Goal: Task Accomplishment & Management: Complete application form

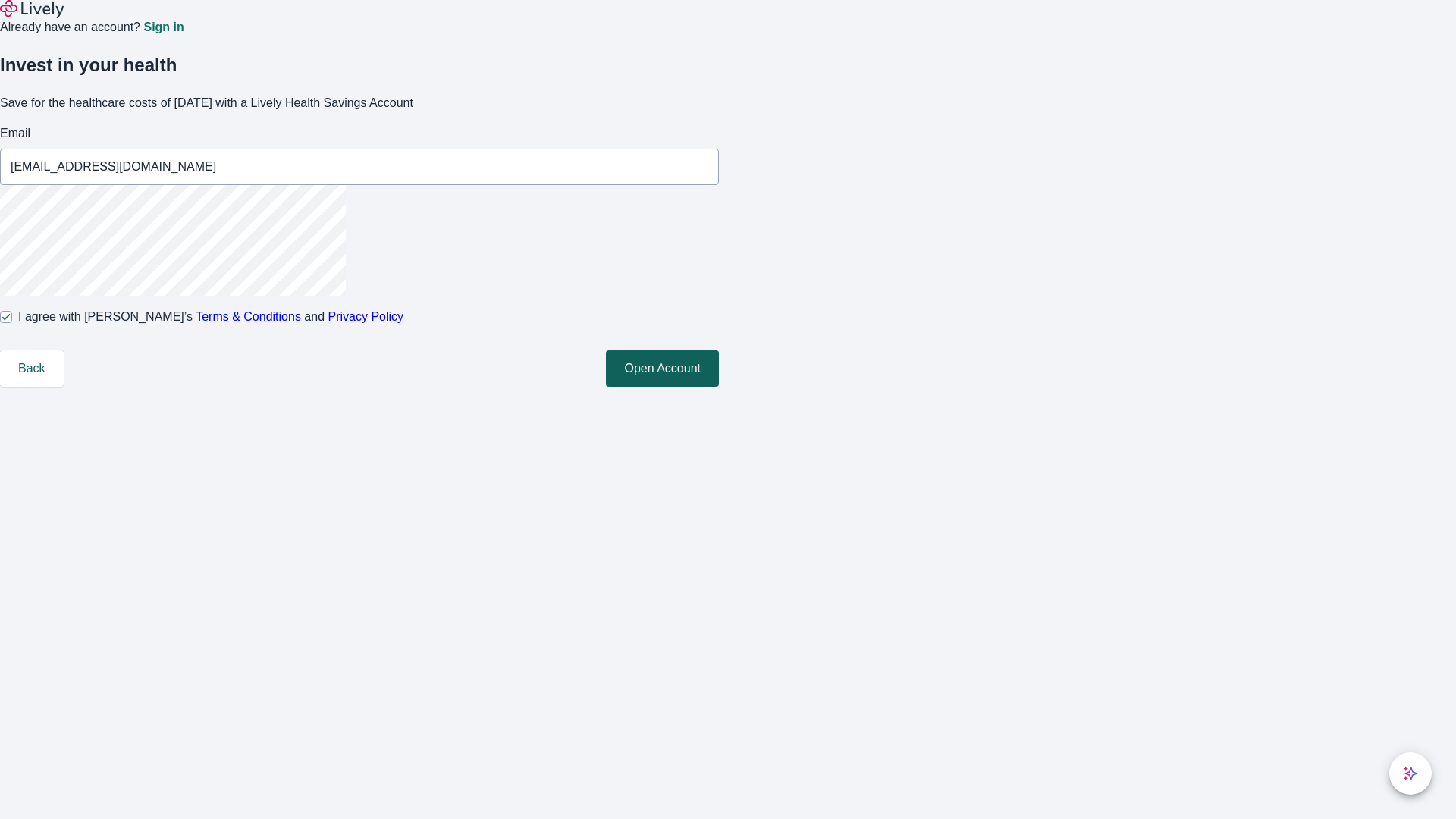
click at [719, 387] on button "Open Account" at bounding box center [662, 368] width 113 height 36
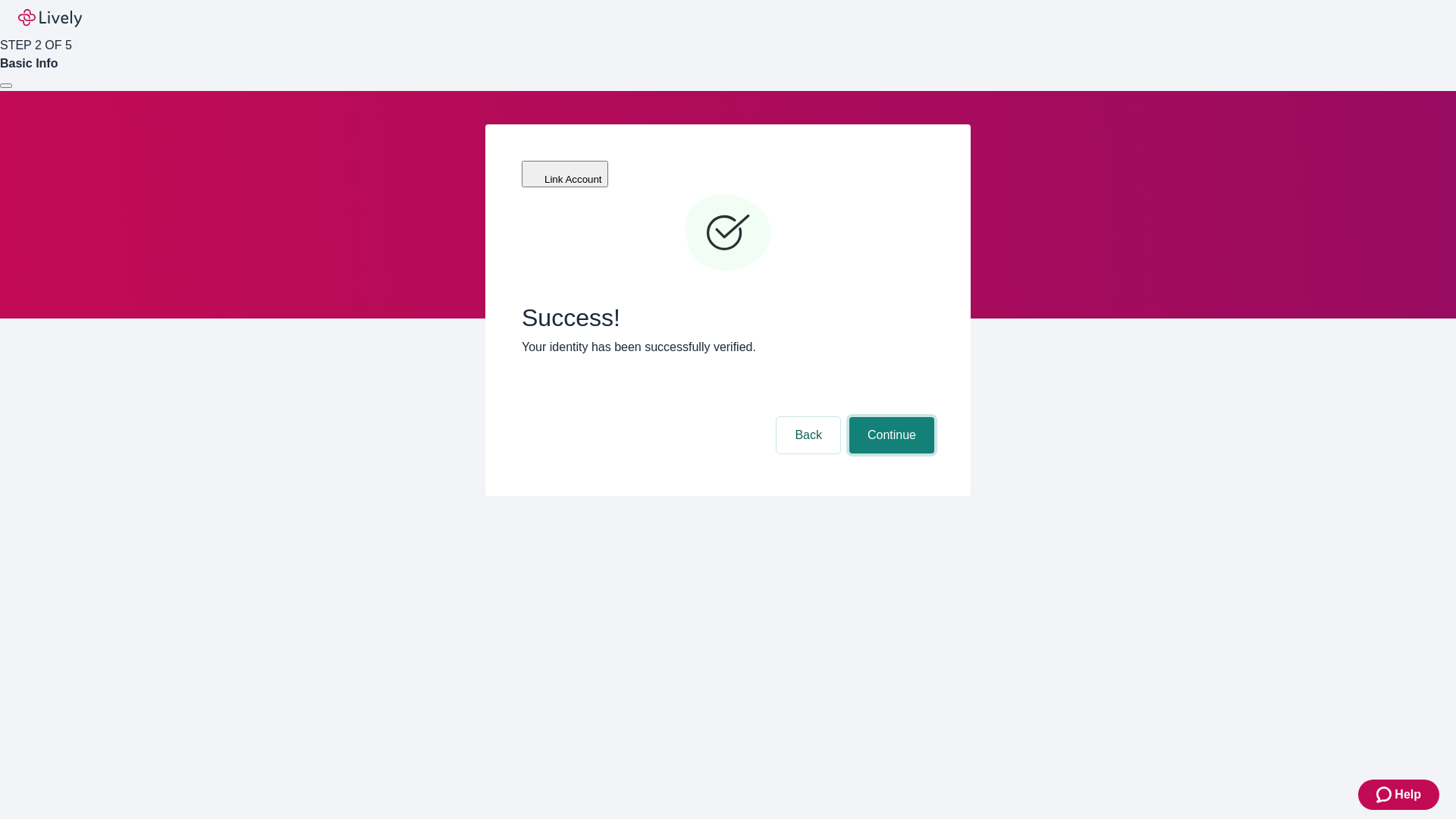
click at [889, 416] on button "Continue" at bounding box center [891, 434] width 85 height 36
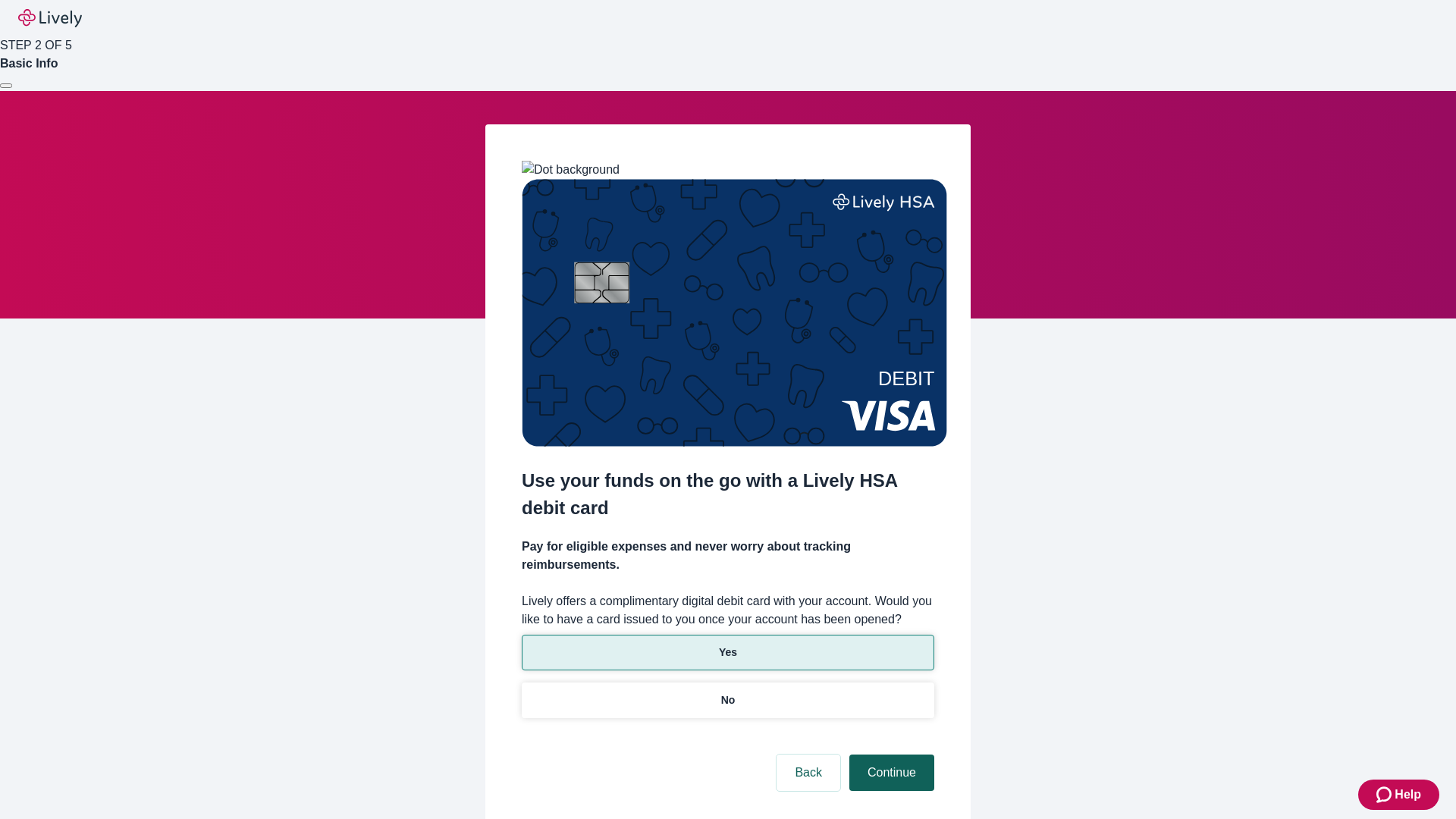
click at [727, 645] on p "Yes" at bounding box center [728, 652] width 19 height 16
click at [889, 755] on button "Continue" at bounding box center [891, 772] width 85 height 36
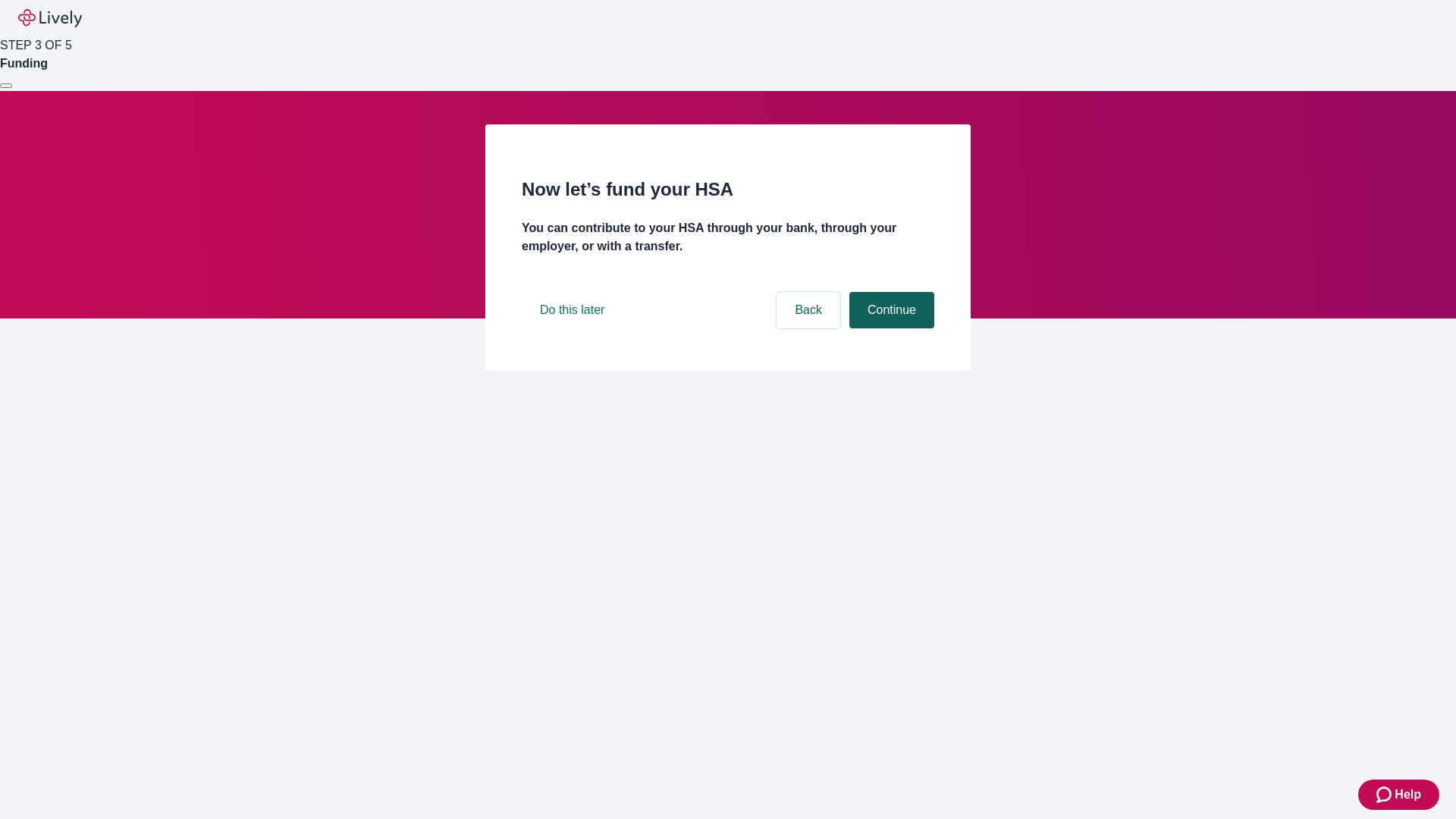
click at [889, 328] on button "Continue" at bounding box center [891, 309] width 85 height 36
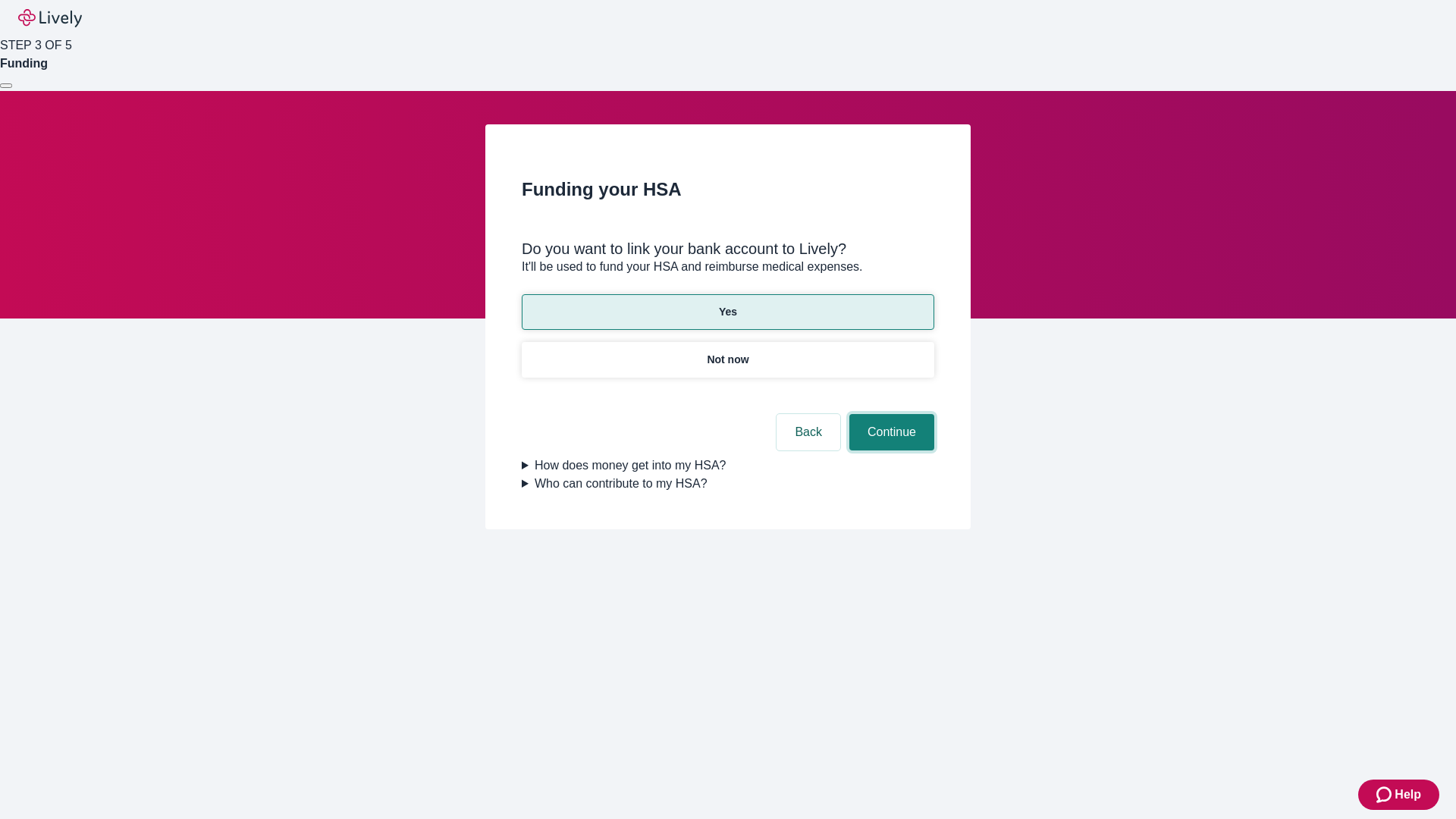
click at [889, 414] on button "Continue" at bounding box center [891, 431] width 85 height 36
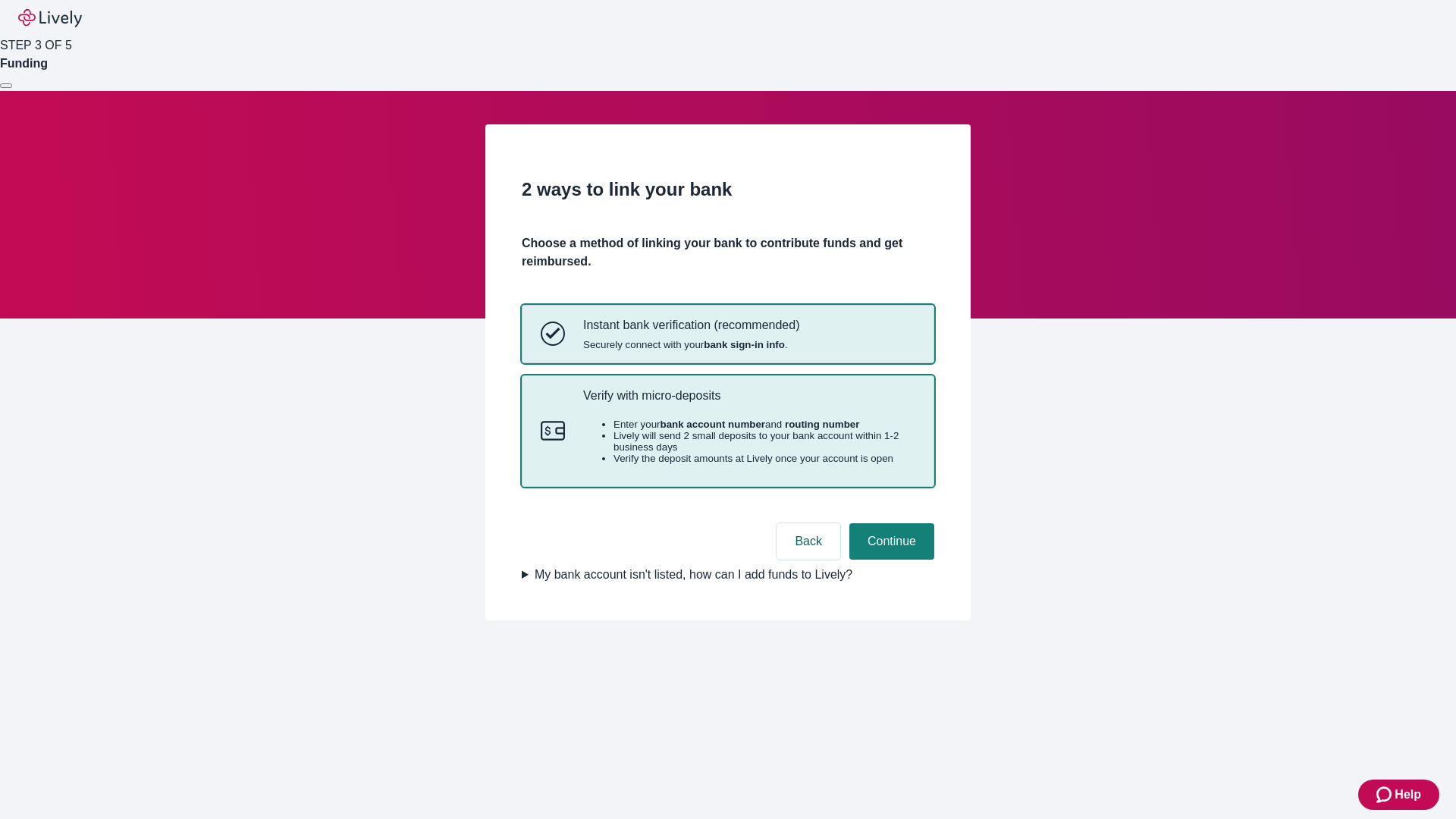
click at [749, 403] on p "Verify with micro-deposits" at bounding box center [749, 395] width 332 height 14
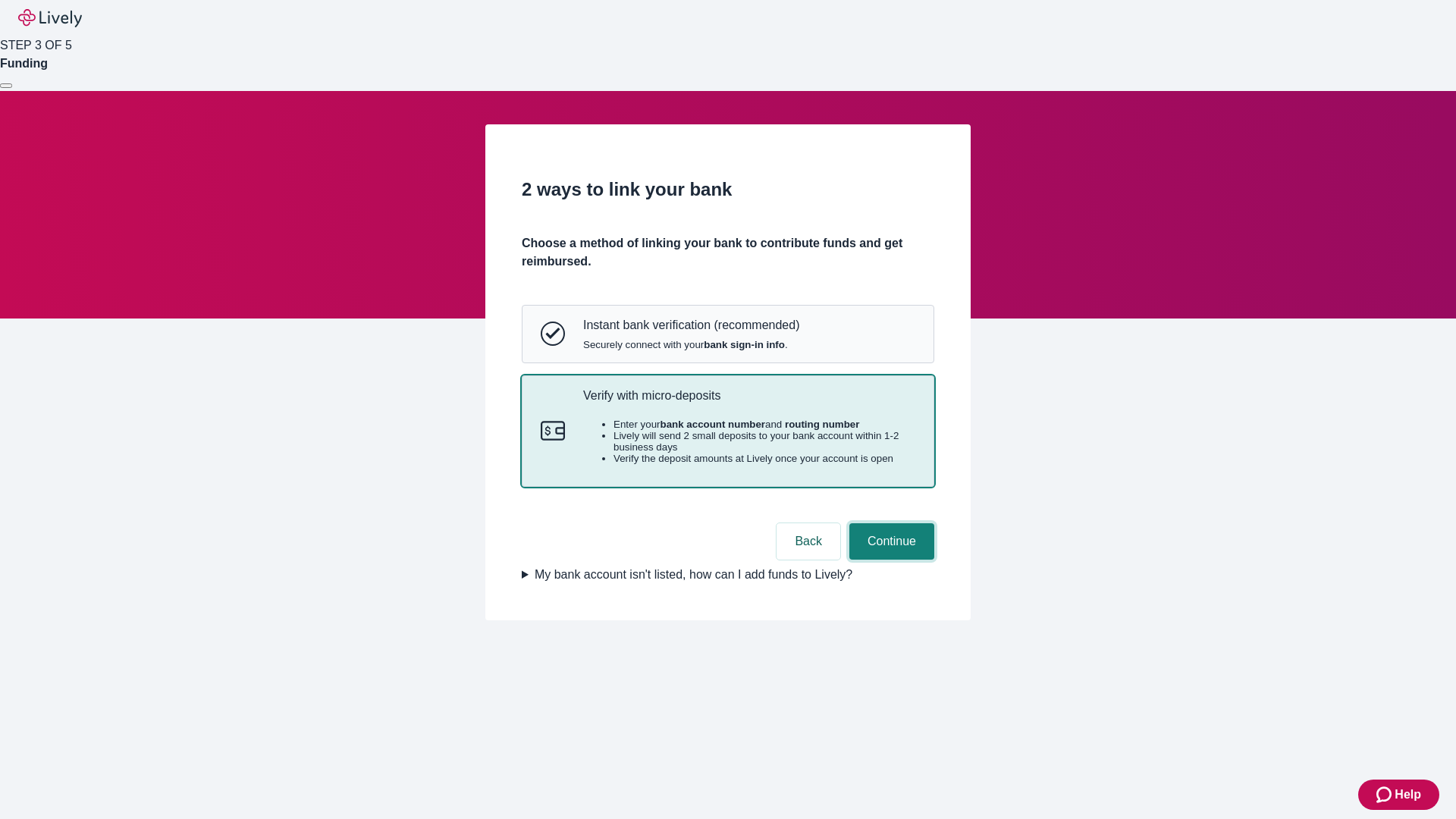
click at [889, 559] on button "Continue" at bounding box center [891, 540] width 85 height 36
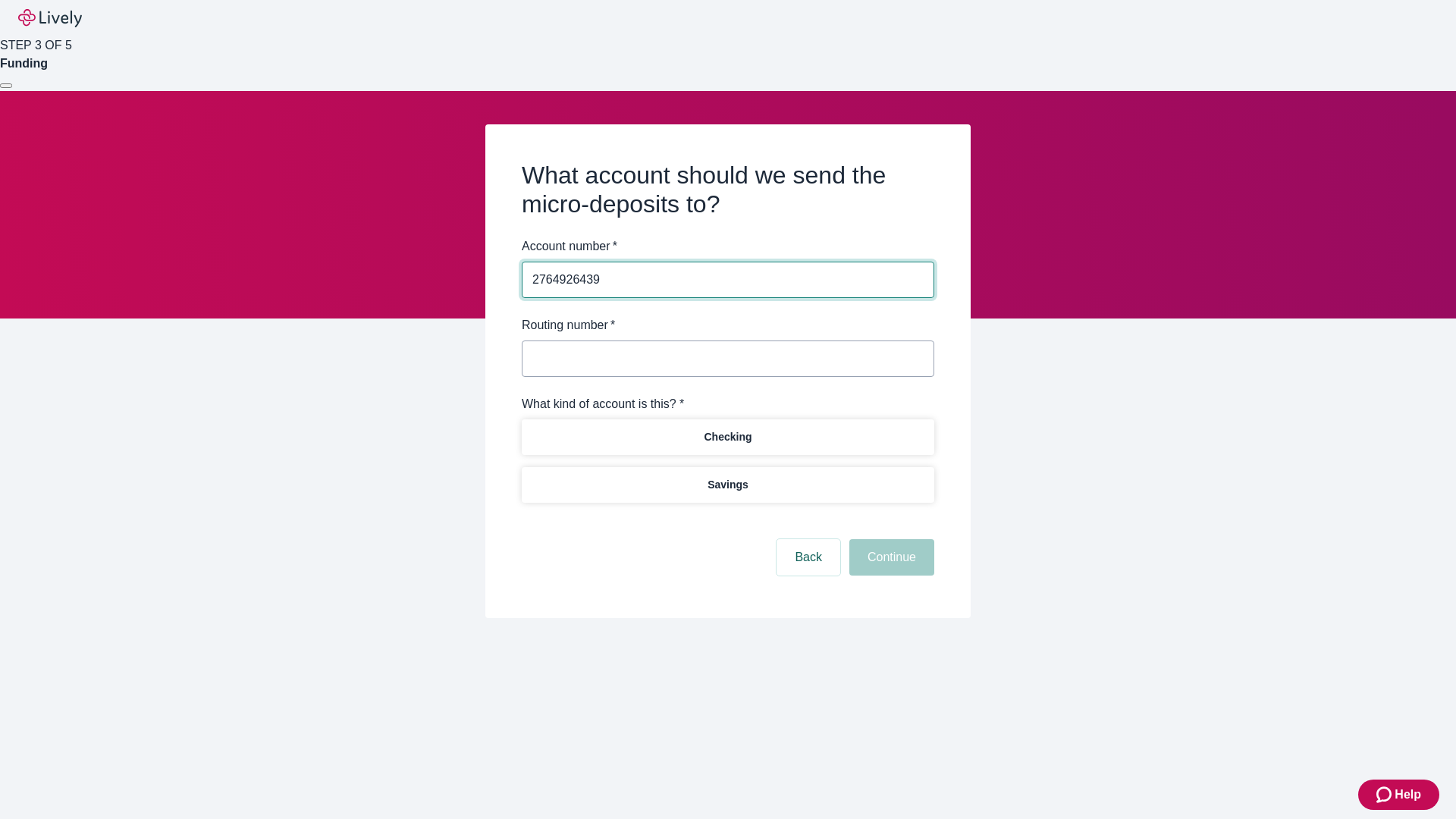
type input "2764926439"
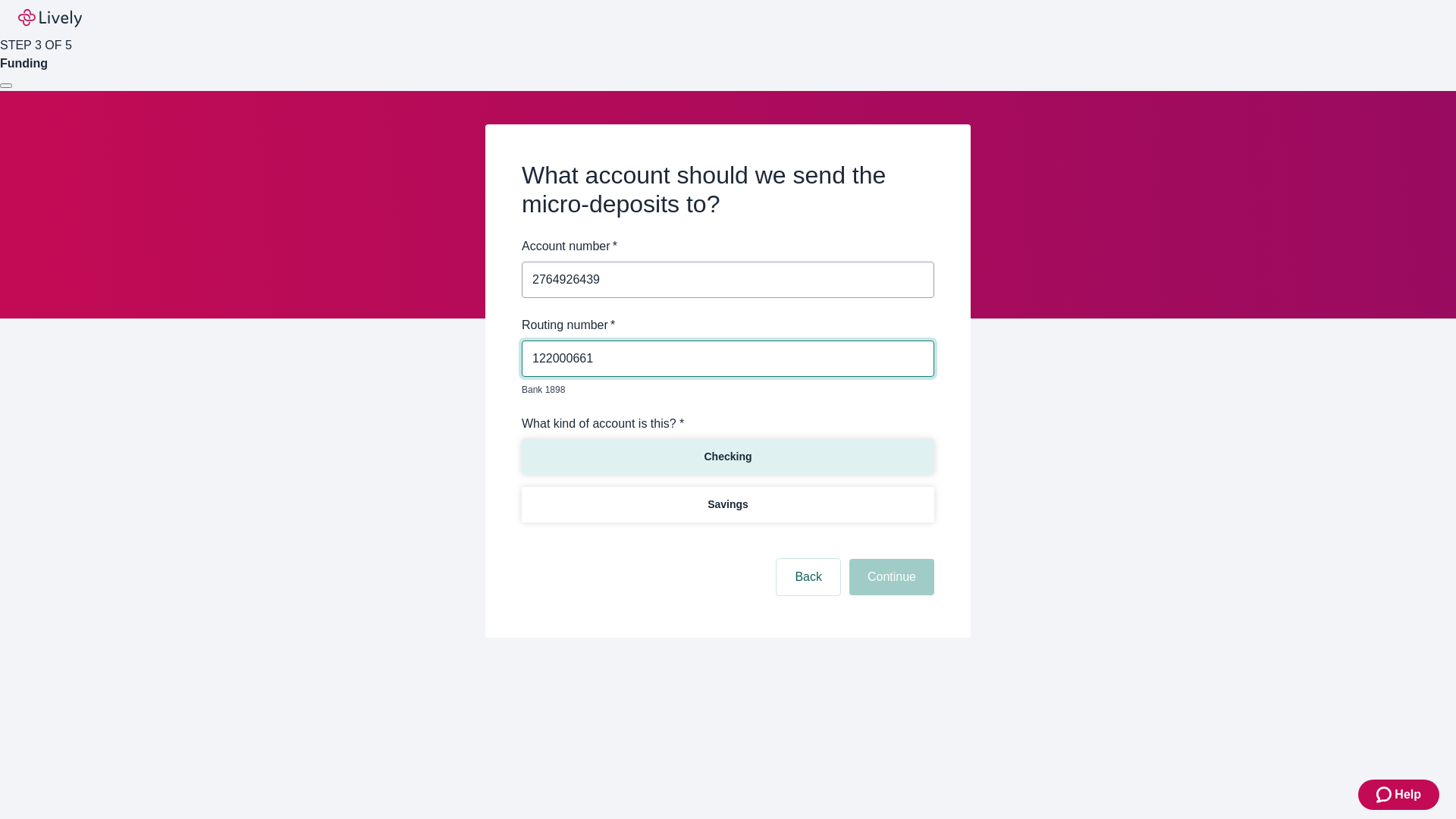
type input "122000661"
click at [727, 449] on p "Checking" at bounding box center [727, 457] width 48 height 16
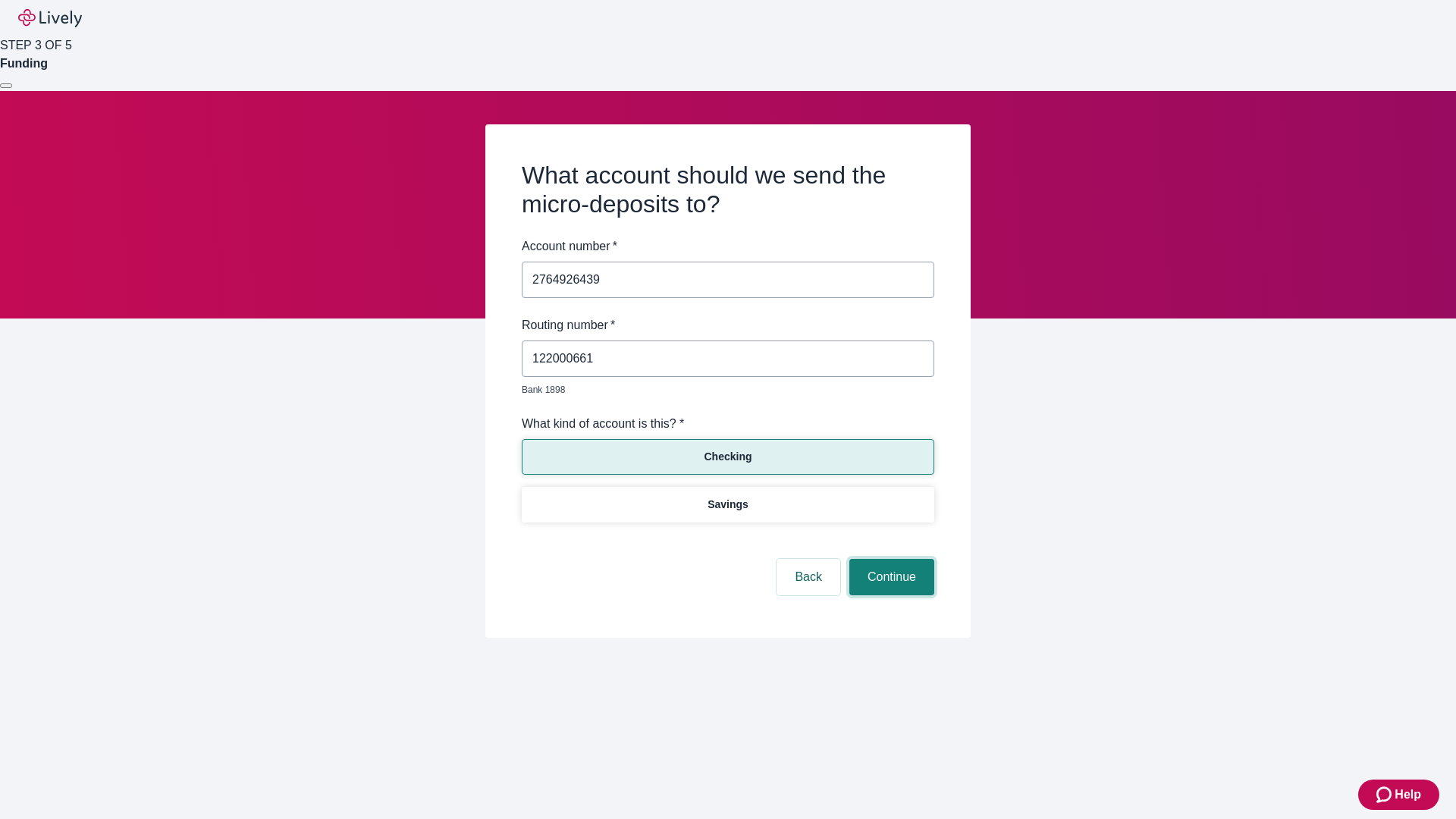
click at [889, 559] on button "Continue" at bounding box center [891, 577] width 85 height 36
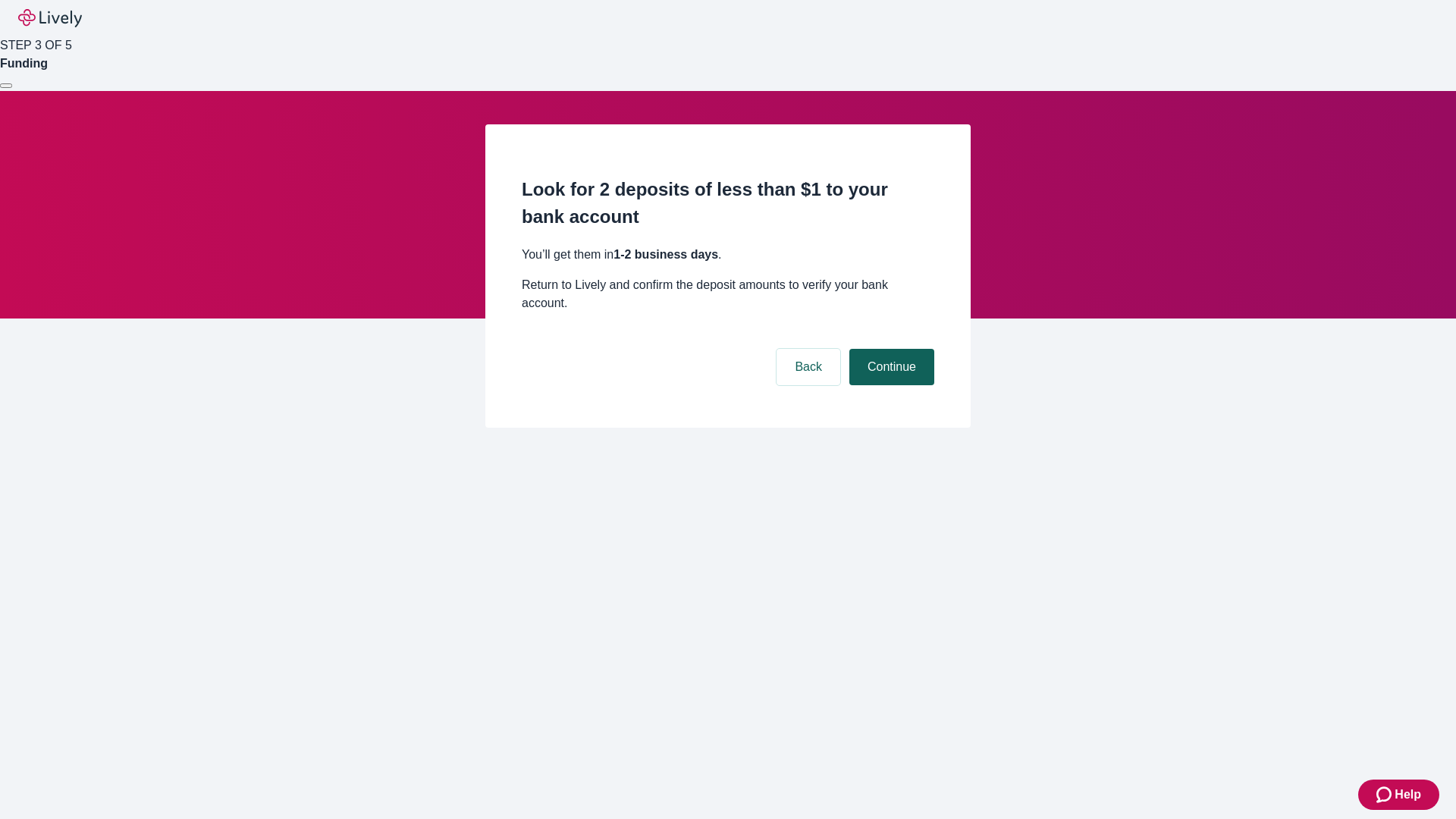
click at [889, 348] on button "Continue" at bounding box center [891, 366] width 85 height 36
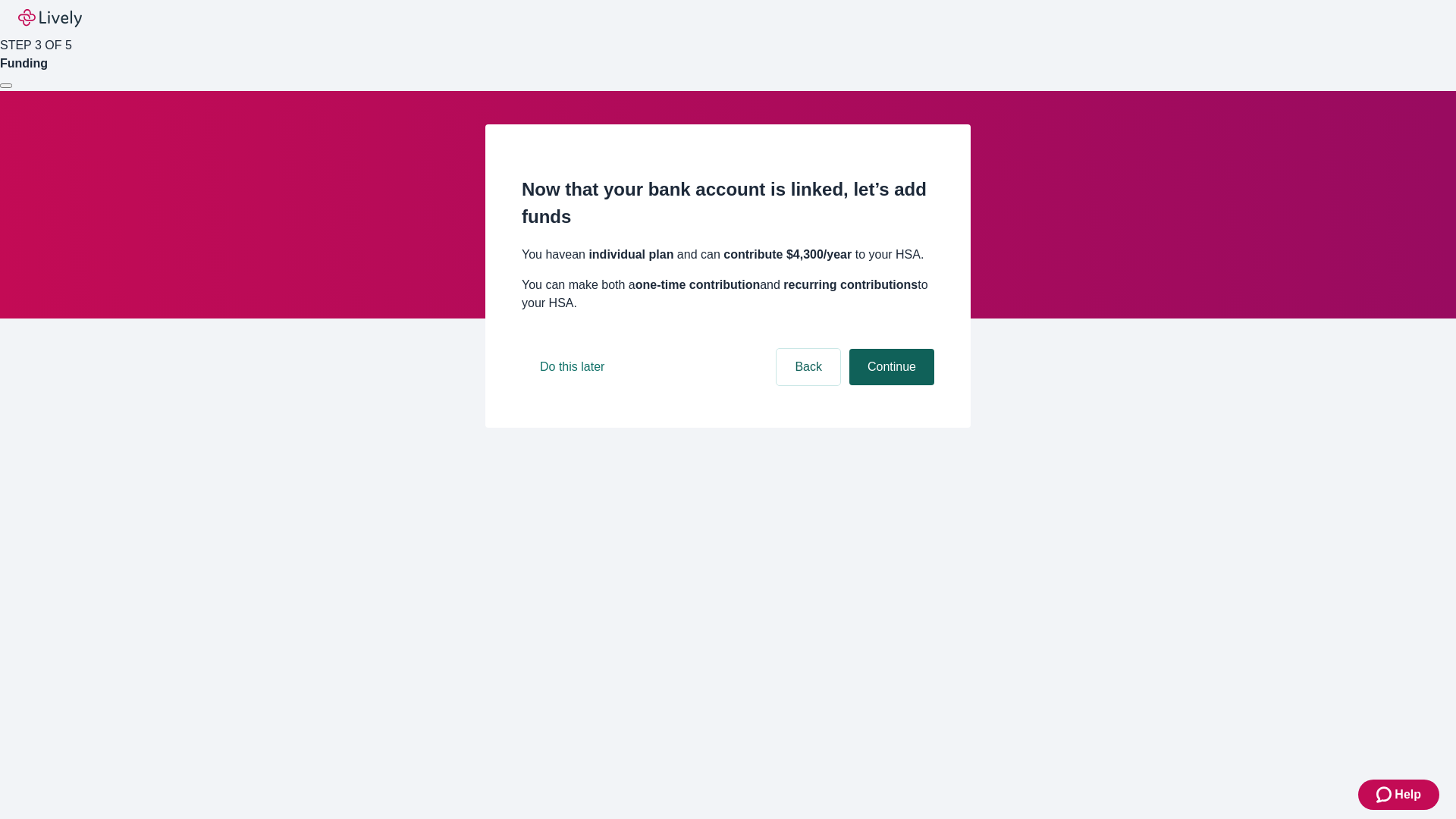
click at [889, 385] on button "Continue" at bounding box center [891, 366] width 85 height 36
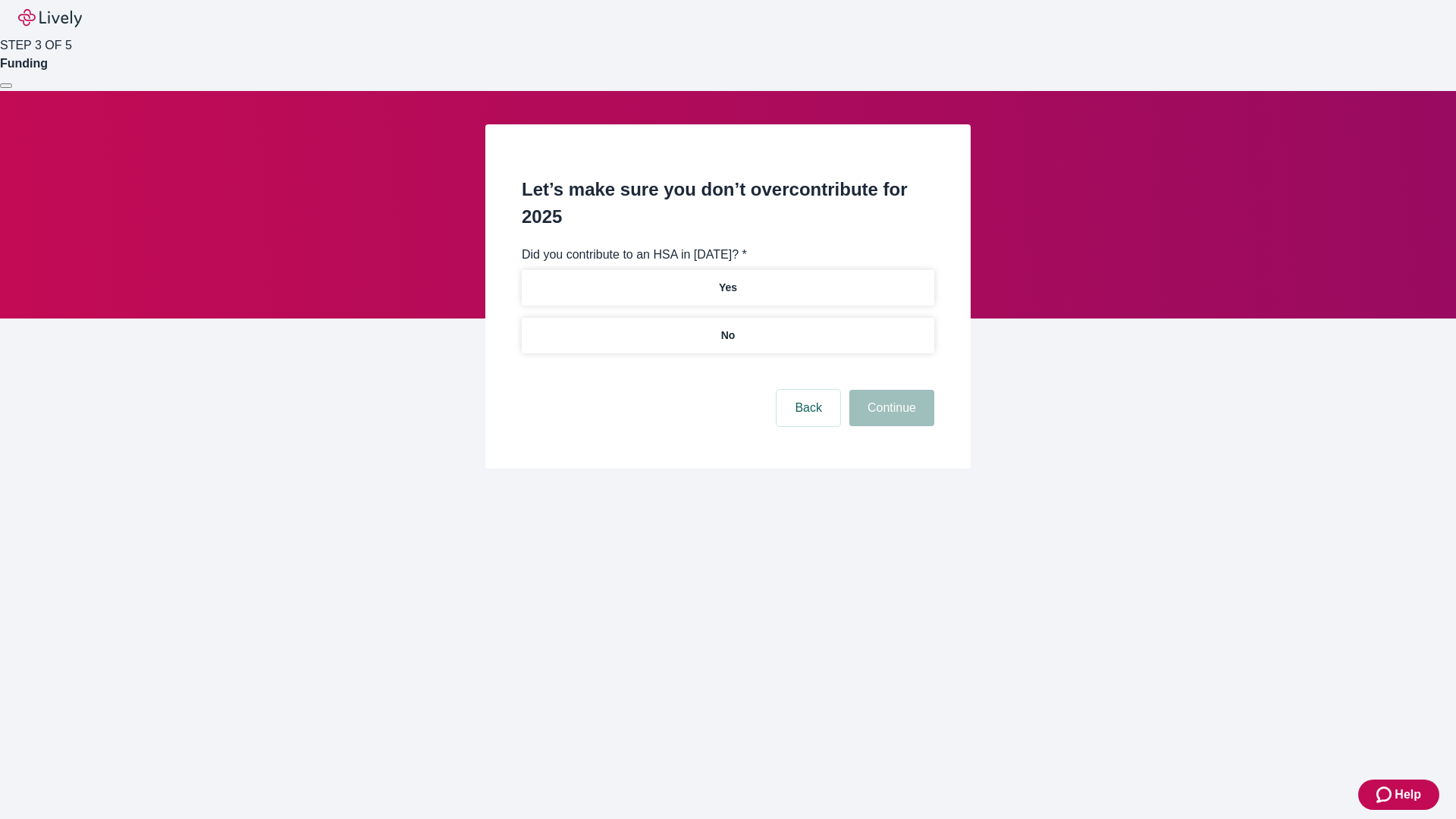
click at [727, 327] on p "No" at bounding box center [728, 334] width 14 height 16
click at [889, 389] on button "Continue" at bounding box center [891, 407] width 85 height 36
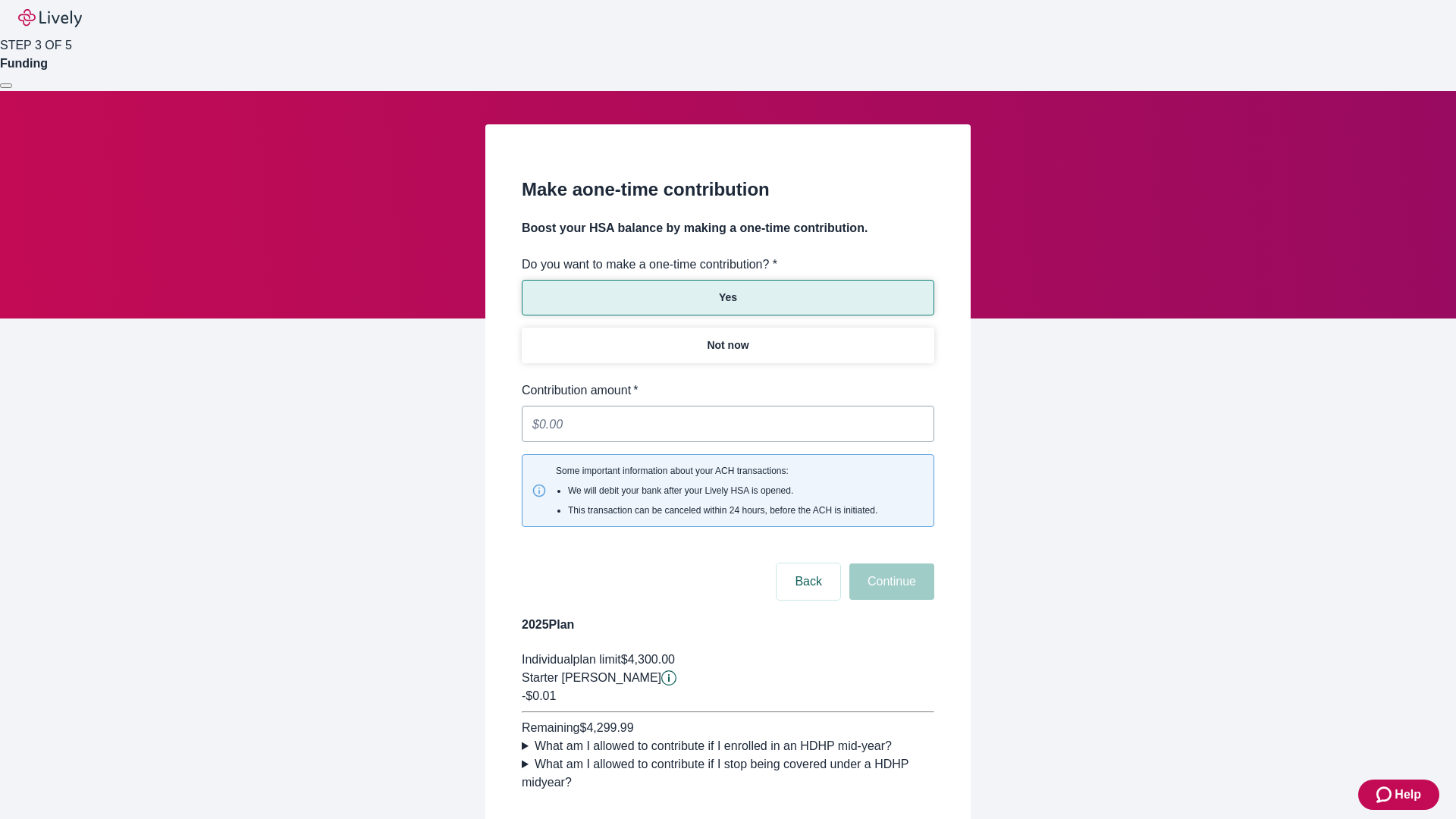
type input "0.01"
click at [889, 564] on button "Continue" at bounding box center [891, 581] width 85 height 36
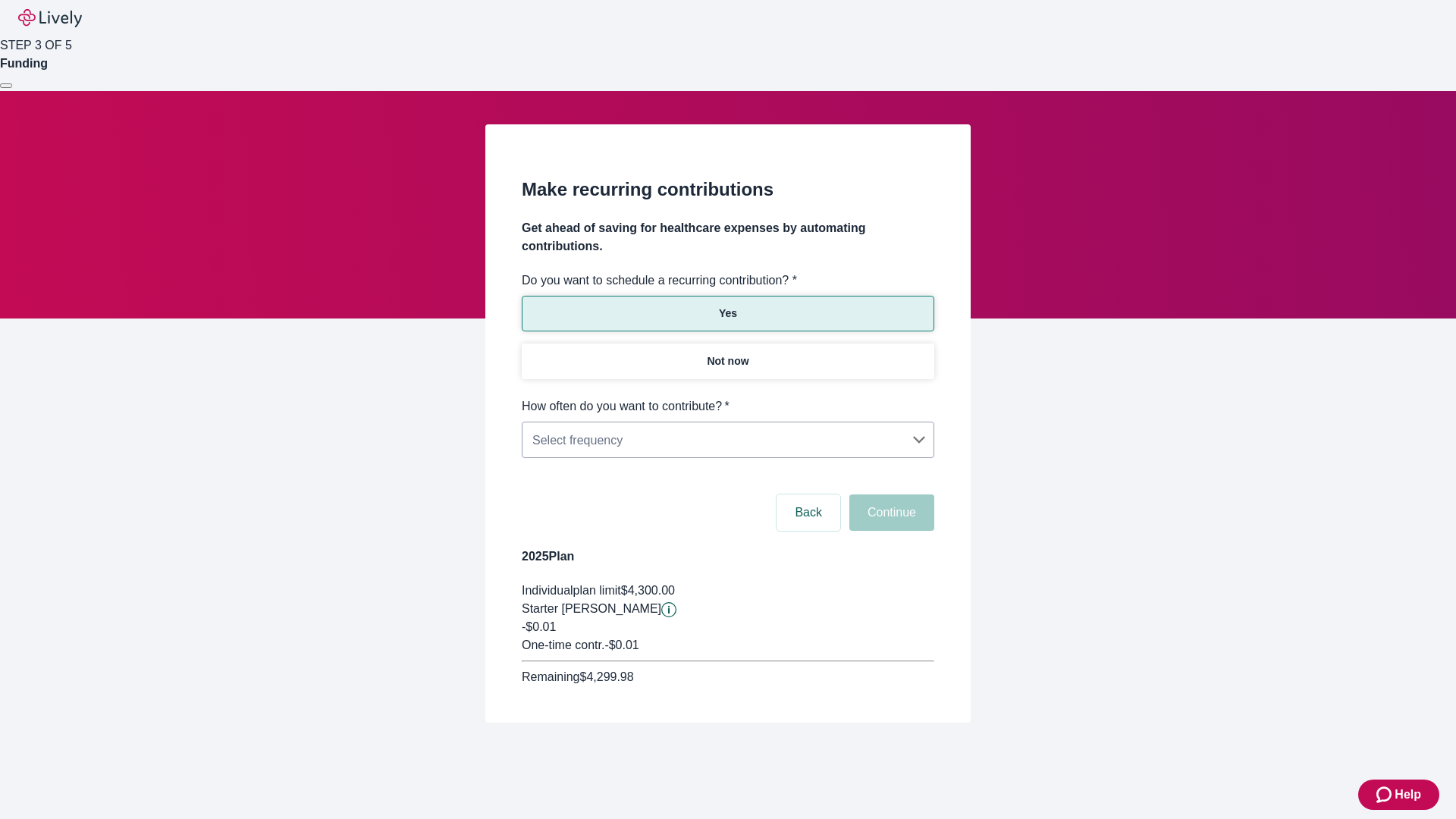
click at [727, 397] on body "Help STEP 3 OF 5 Funding Make recurring contributions Get ahead of saving for h…" at bounding box center [728, 397] width 1456 height 795
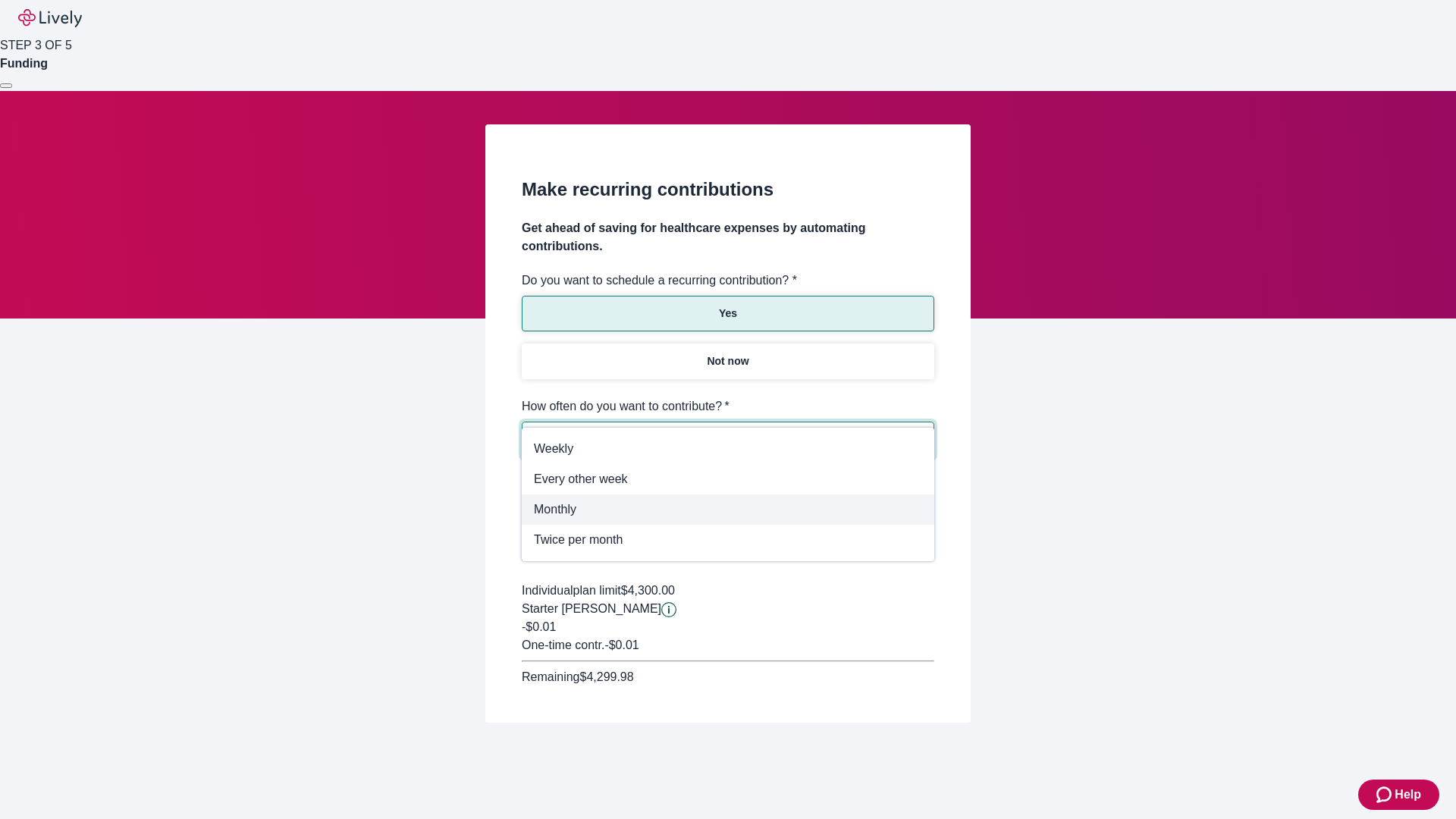
click at [728, 510] on span "Monthly" at bounding box center [728, 510] width 389 height 19
type input "Monthly"
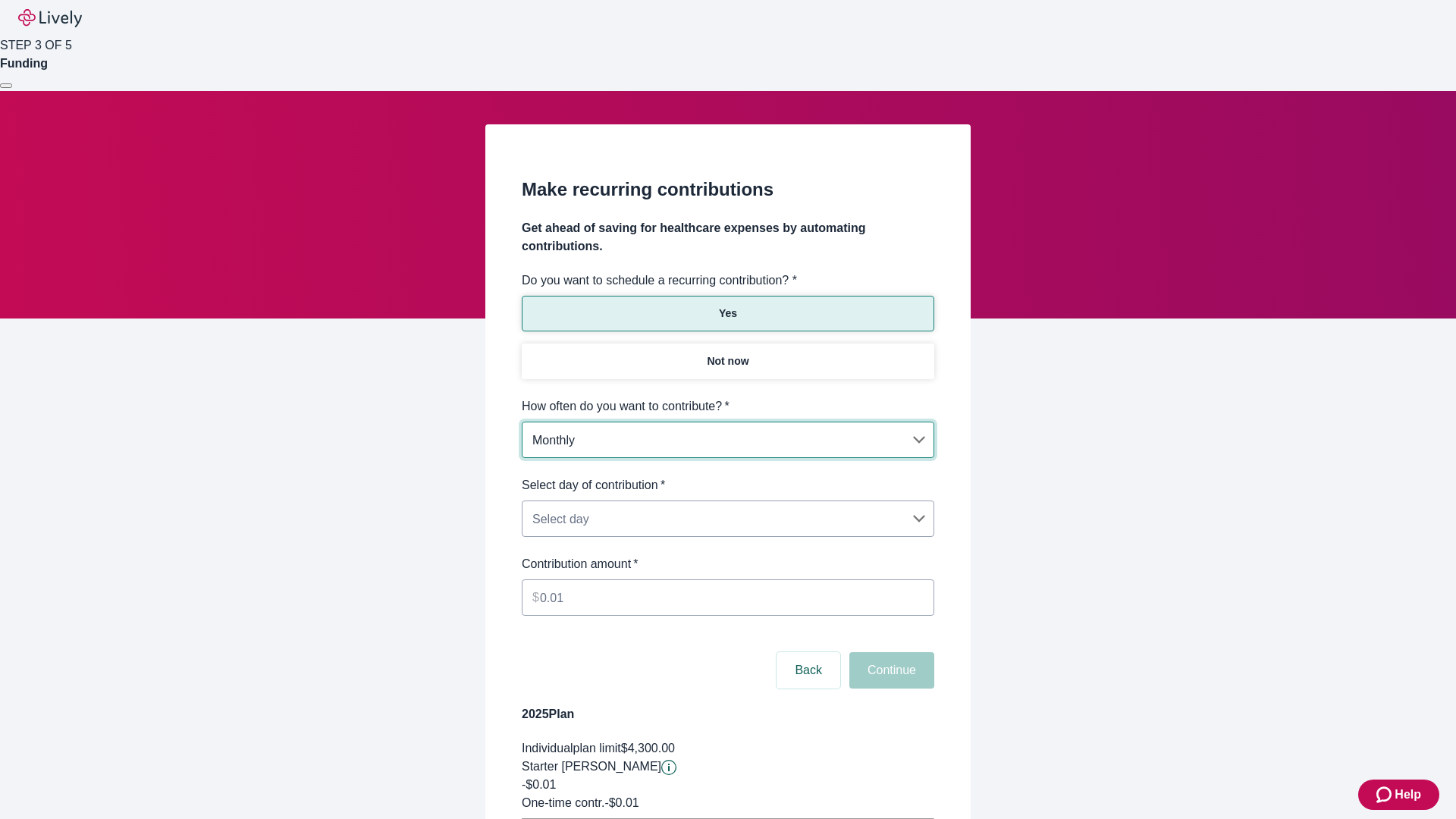
click at [727, 476] on body "Help STEP 3 OF 5 Funding Make recurring contributions Get ahead of saving for h…" at bounding box center [728, 476] width 1456 height 953
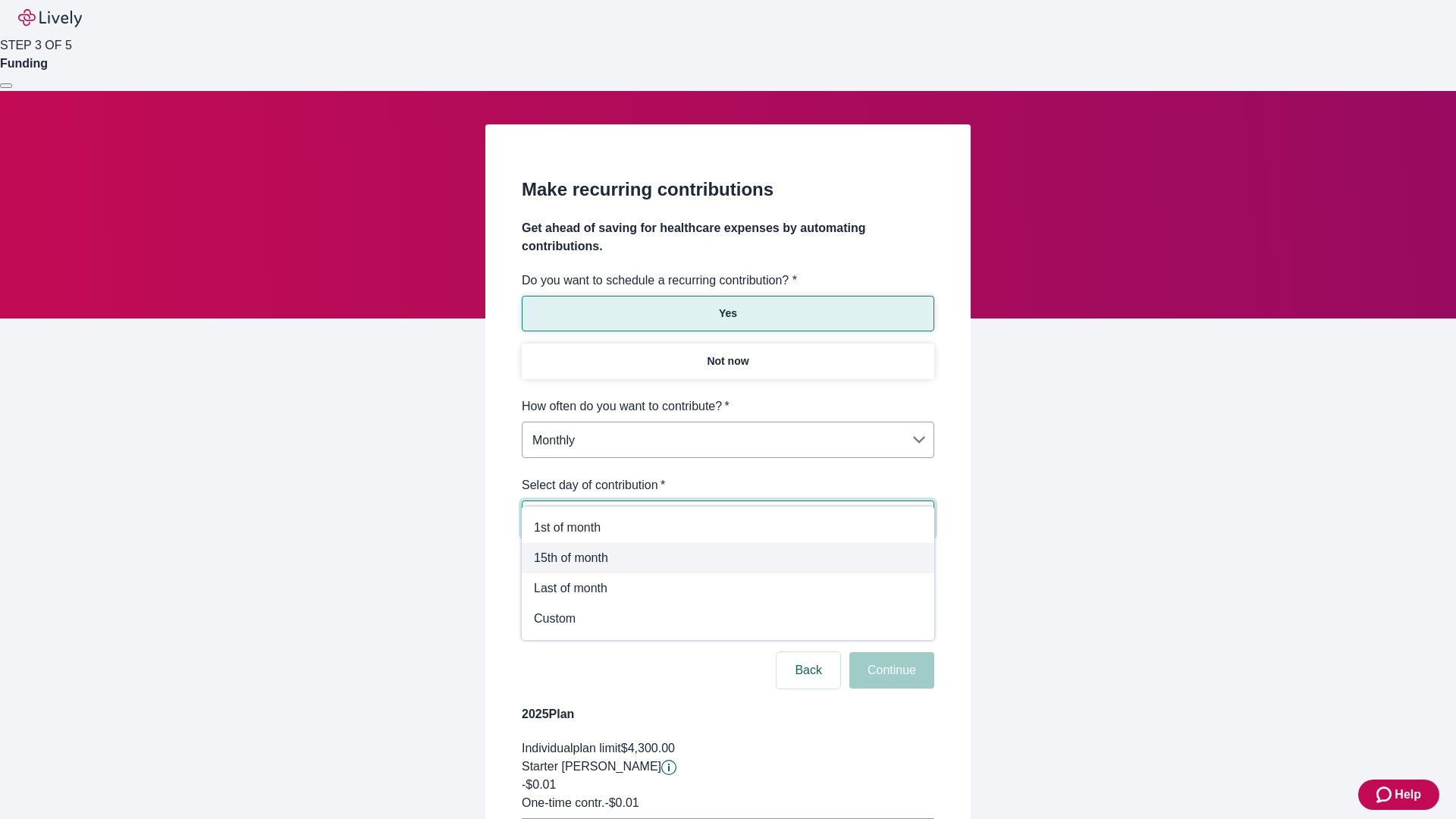
click at [728, 558] on span "15th of month" at bounding box center [728, 558] width 389 height 19
type input "Monthly15th"
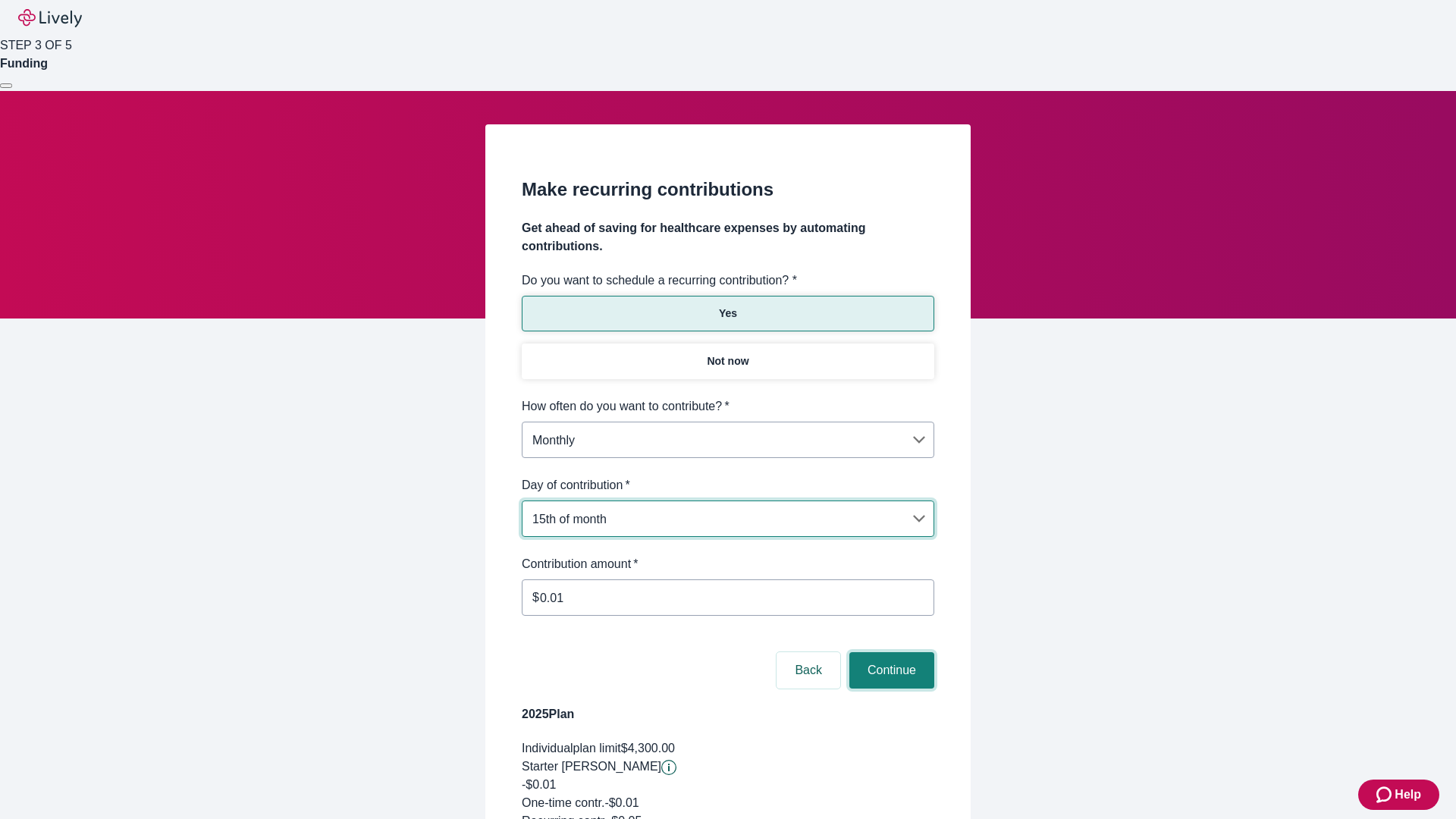
click at [889, 652] on button "Continue" at bounding box center [891, 670] width 85 height 36
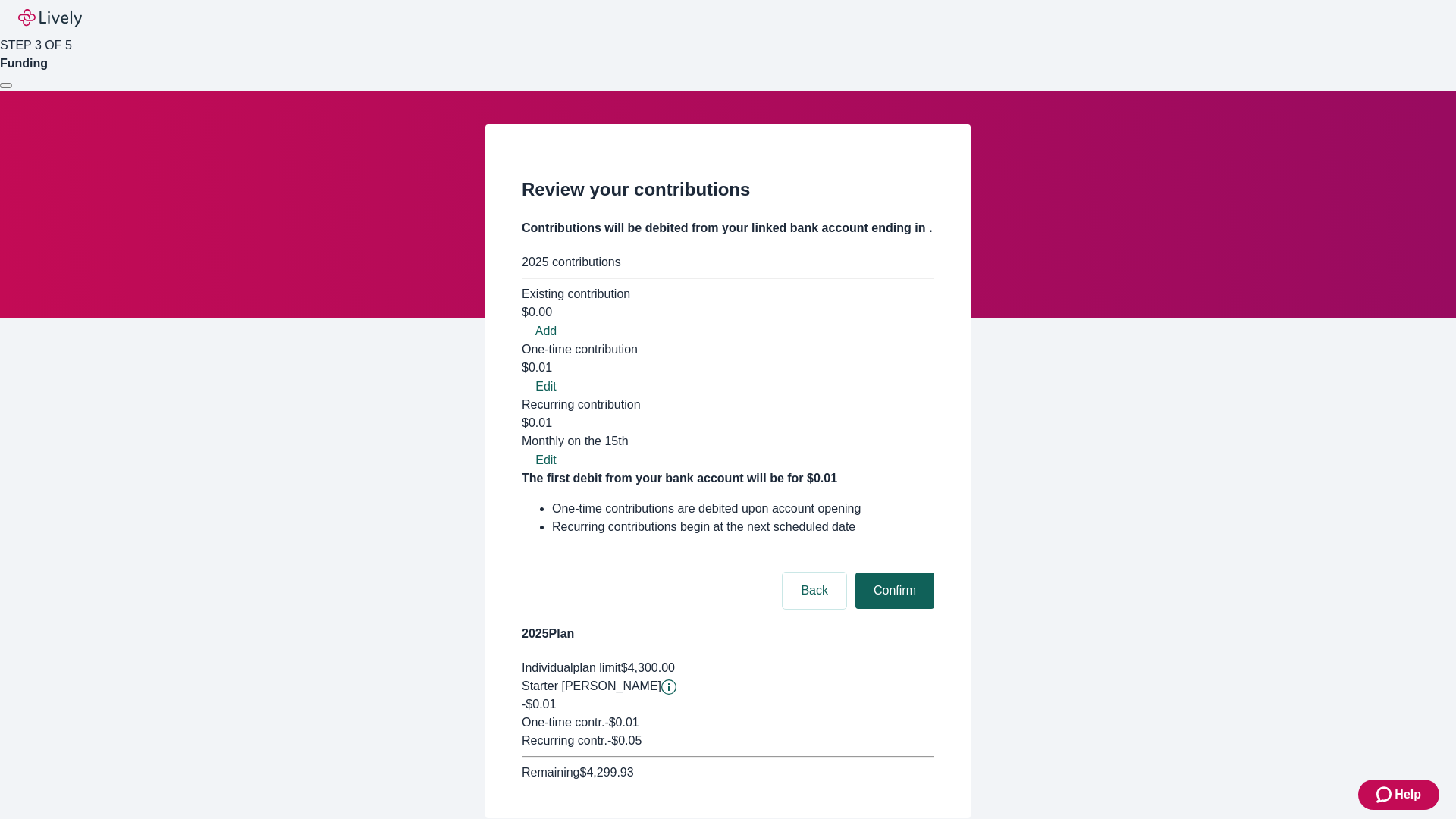
click at [893, 572] on button "Confirm" at bounding box center [895, 590] width 79 height 36
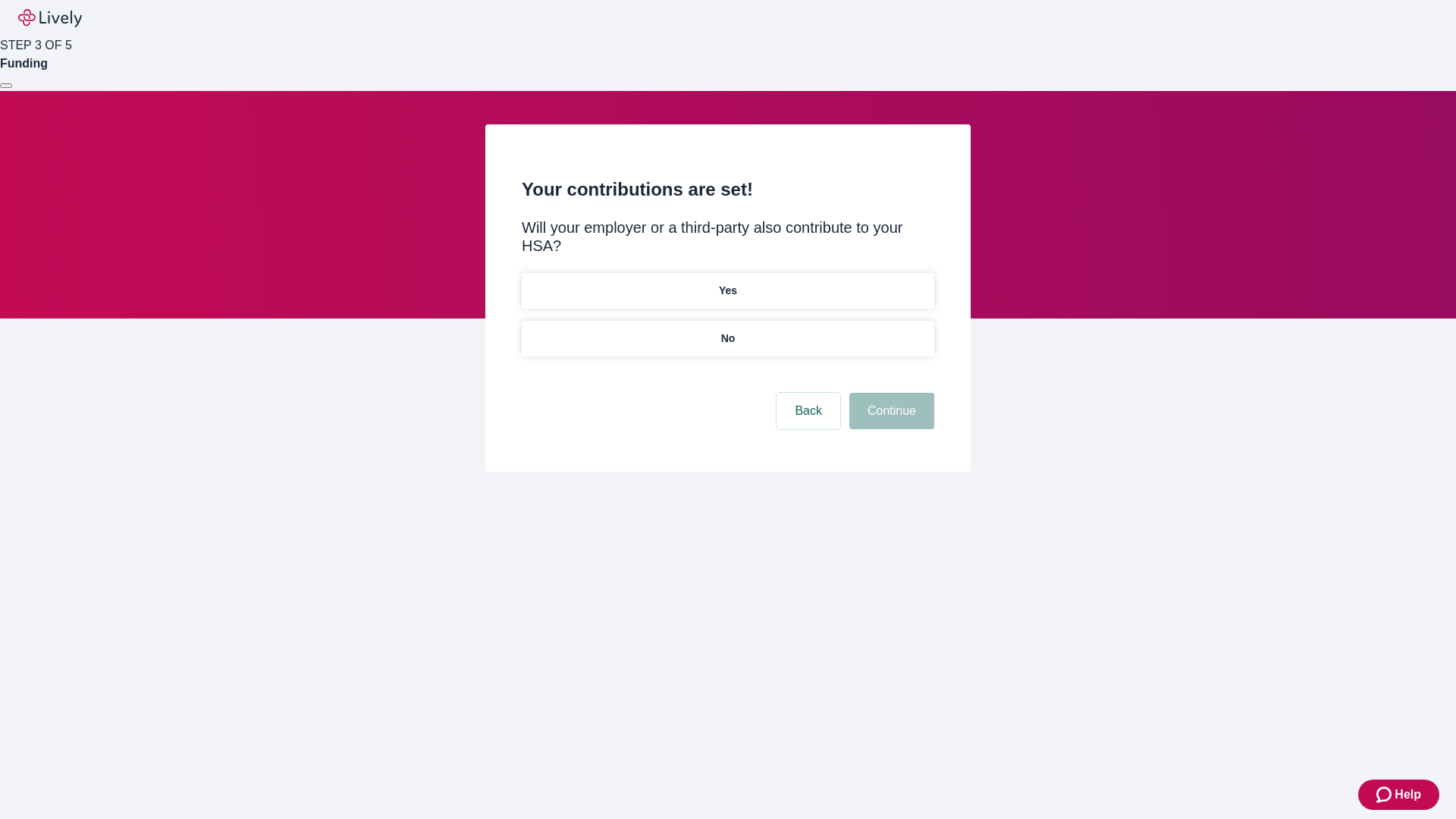
click at [727, 282] on p "Yes" at bounding box center [728, 290] width 19 height 16
click at [889, 392] on button "Continue" at bounding box center [891, 410] width 85 height 36
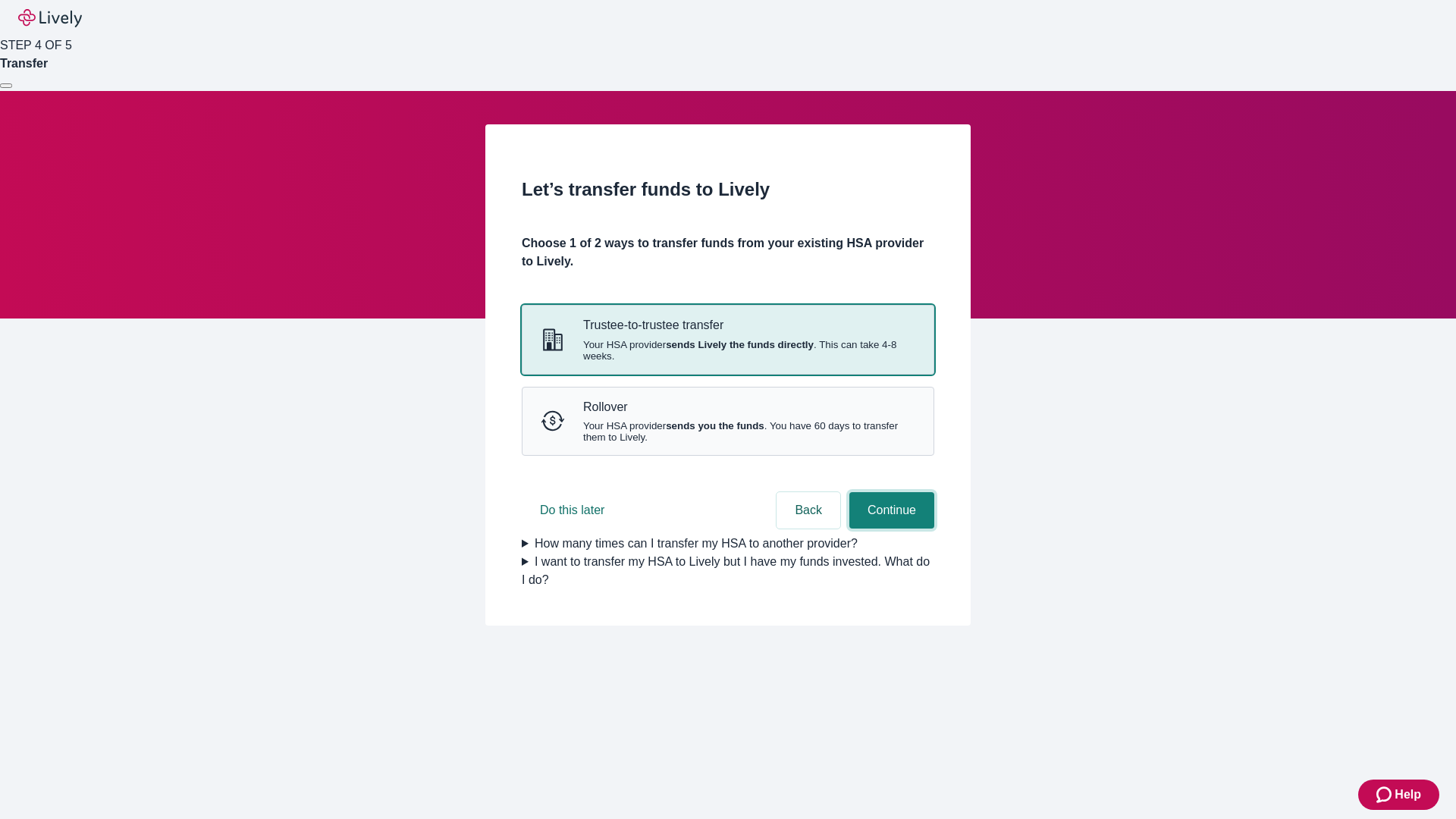
click at [889, 528] on button "Continue" at bounding box center [891, 510] width 85 height 36
